Goal: Task Accomplishment & Management: Use online tool/utility

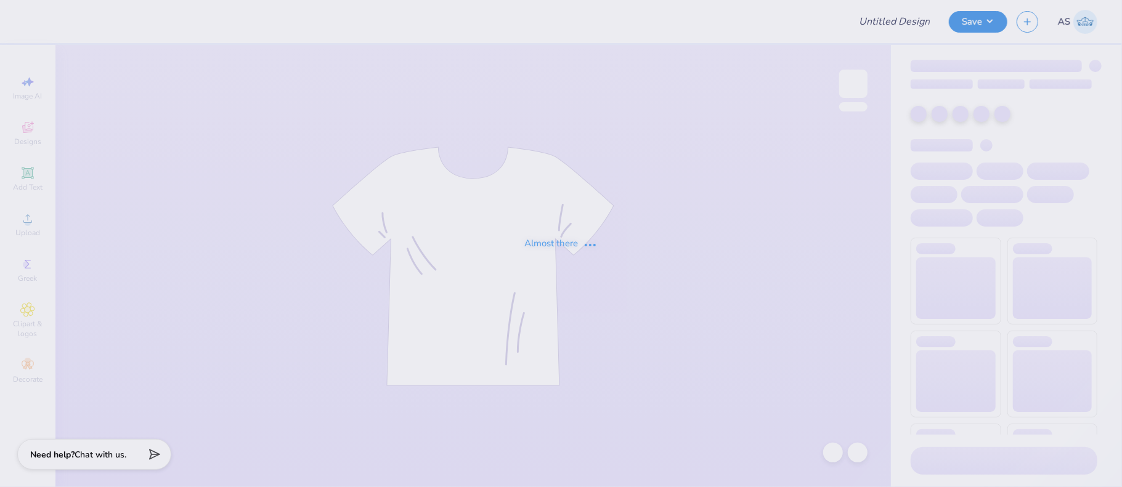
type input "Rush Design #2, Snowboard"
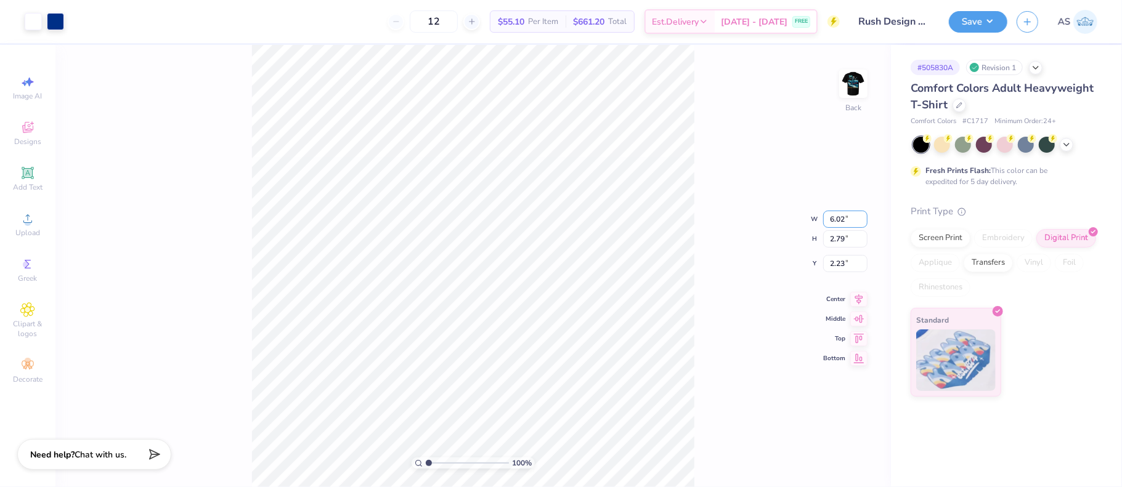
drag, startPoint x: 852, startPoint y: 218, endPoint x: 819, endPoint y: 219, distance: 32.7
click at [819, 219] on div "100 % Back W 6.02 6.02 " H 2.79 2.79 " Y 2.23 2.23 " Center Middle Top Bottom" at bounding box center [472, 266] width 835 height 442
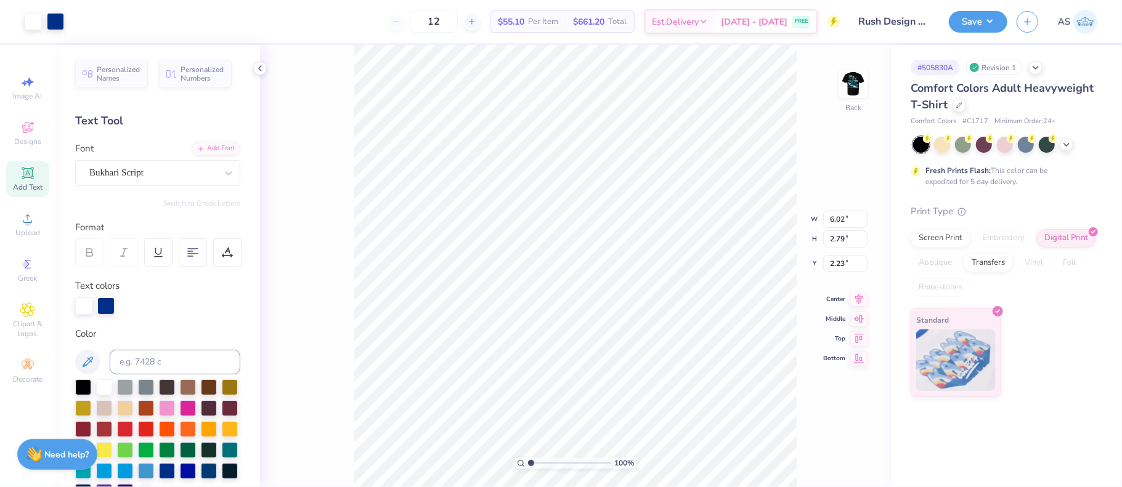
type input "2.79"
click at [584, 322] on li "Group" at bounding box center [592, 322] width 97 height 24
type input "3.00"
drag, startPoint x: 833, startPoint y: 208, endPoint x: 826, endPoint y: 209, distance: 6.8
click at [826, 209] on input "6.02" at bounding box center [845, 209] width 44 height 17
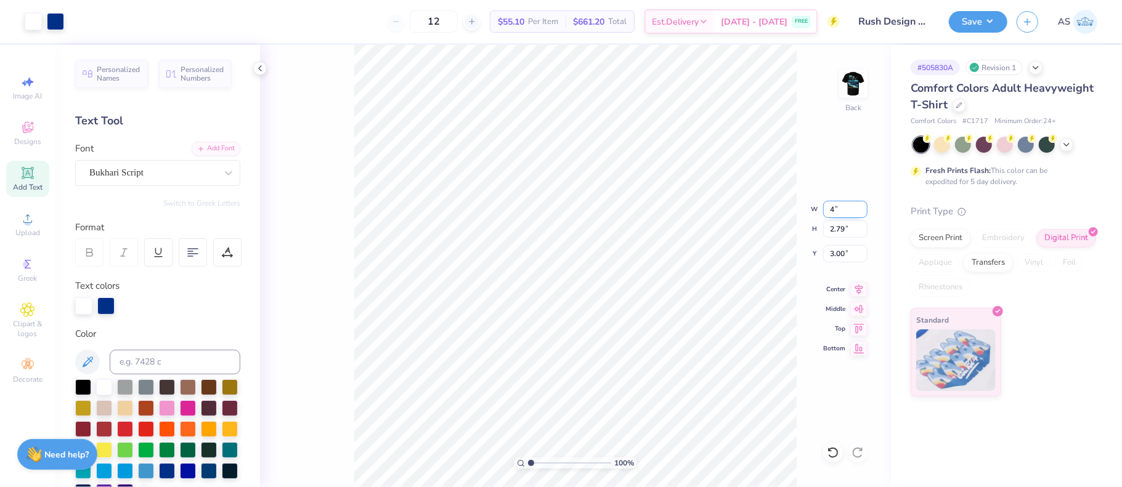
type input "4.00"
type input "1.85"
drag, startPoint x: 853, startPoint y: 248, endPoint x: 827, endPoint y: 248, distance: 25.9
click at [827, 248] on input "3.47" at bounding box center [845, 253] width 44 height 17
type input "3.00"
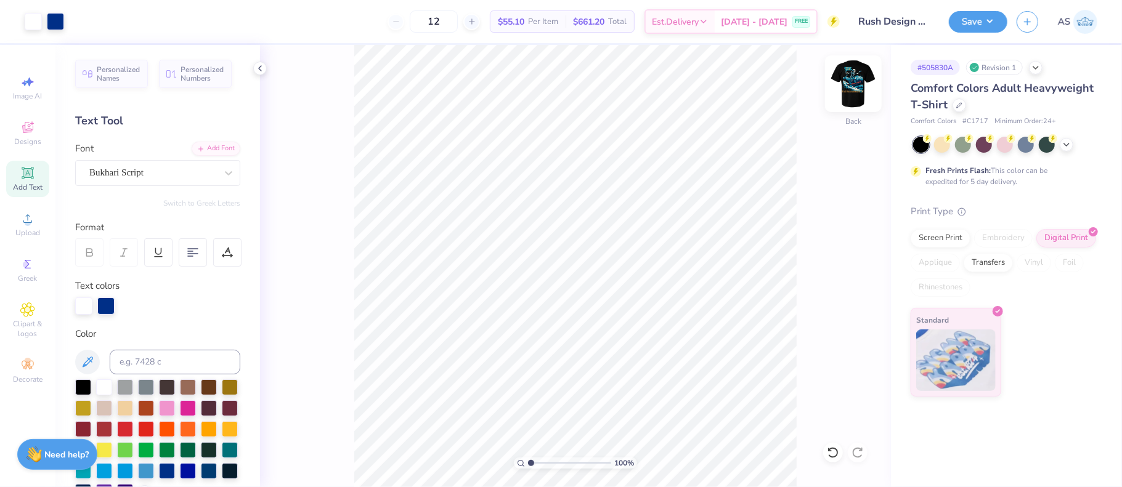
click at [856, 73] on img at bounding box center [853, 83] width 49 height 49
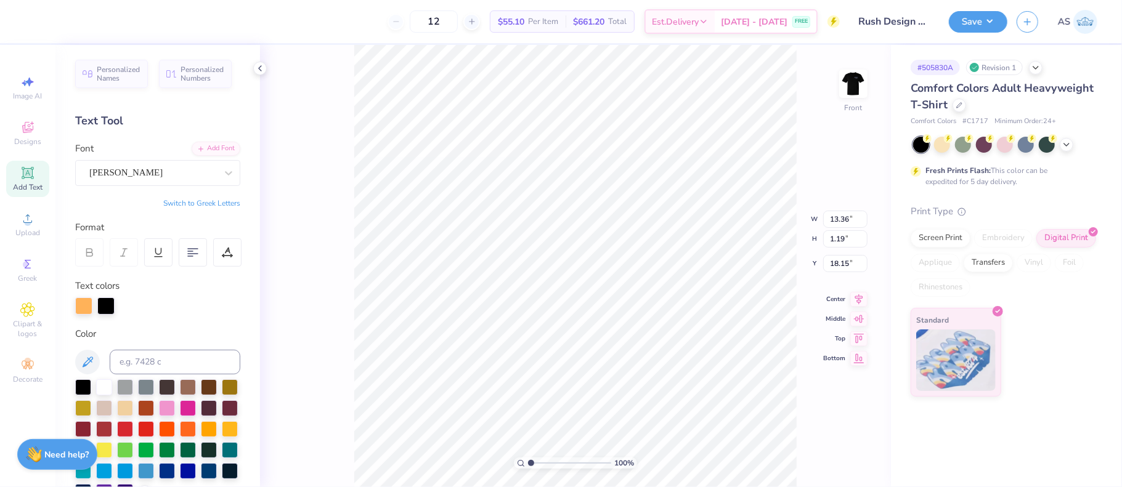
scroll to position [10, 6]
type textarea "Fall Recruitment '25"
type input "13.34"
click at [933, 241] on div "Screen Print" at bounding box center [941, 236] width 60 height 18
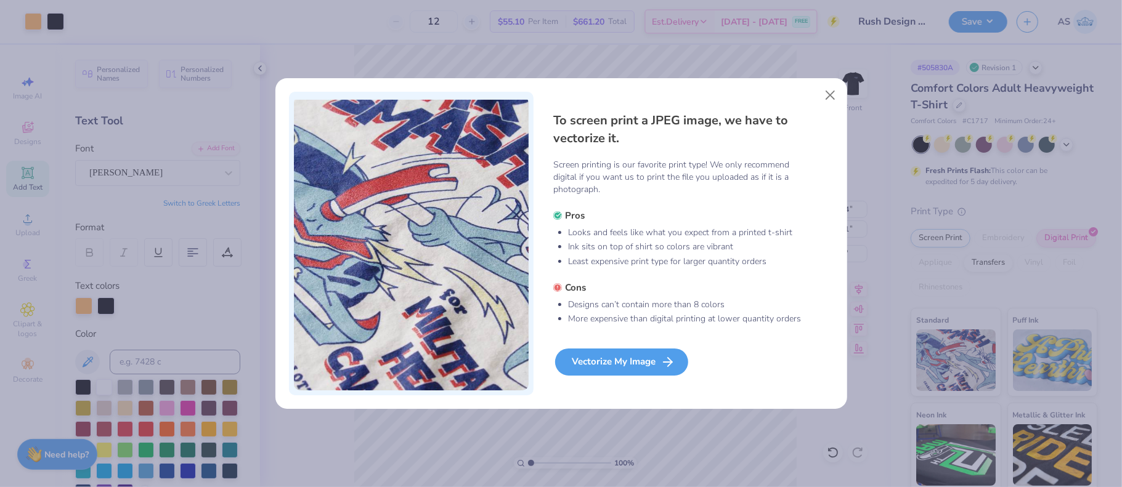
click at [600, 365] on div "Vectorize My Image" at bounding box center [621, 362] width 133 height 27
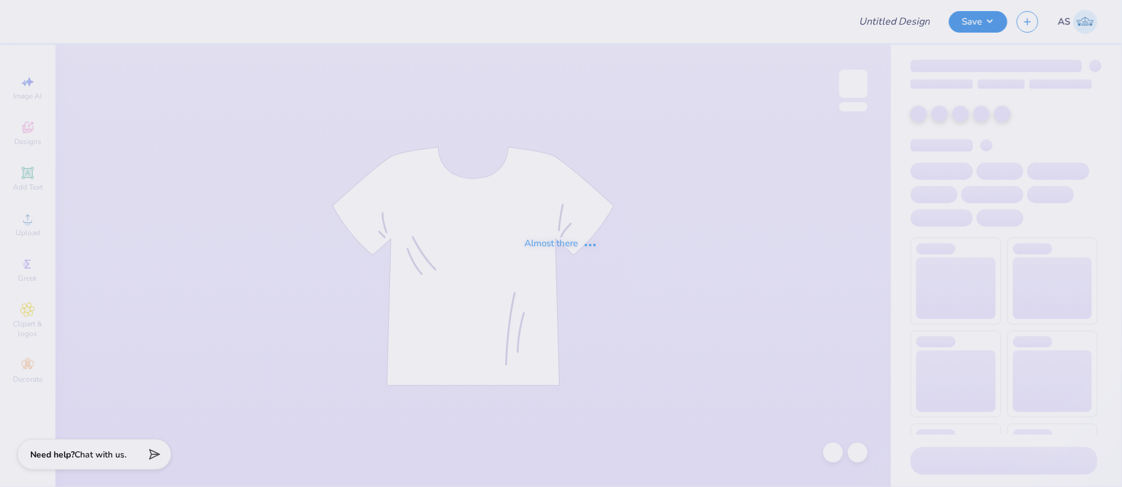
type input "Rush Design #4"
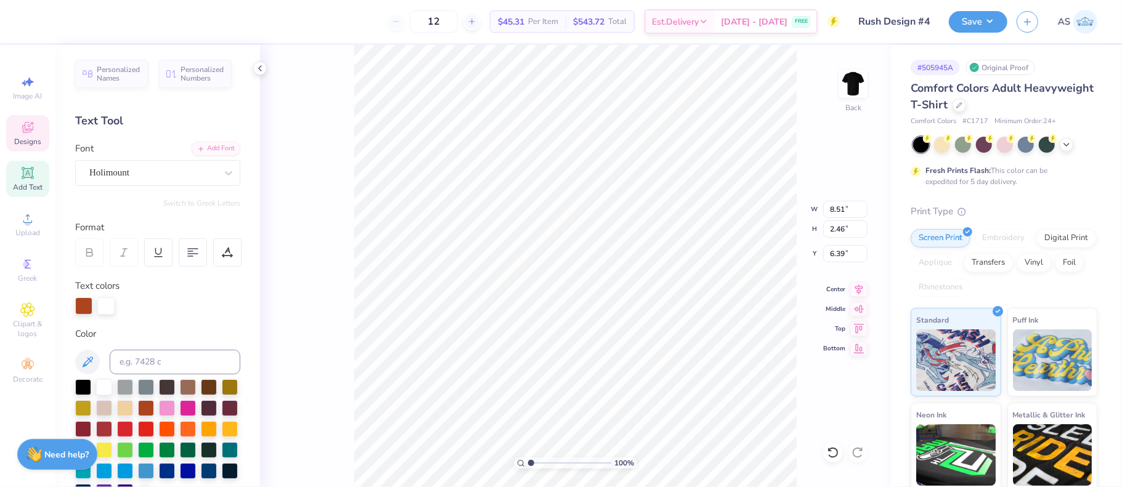
scroll to position [10, 5]
type textarea "Fall Rexruitement"
